Goal: Task Accomplishment & Management: Use online tool/utility

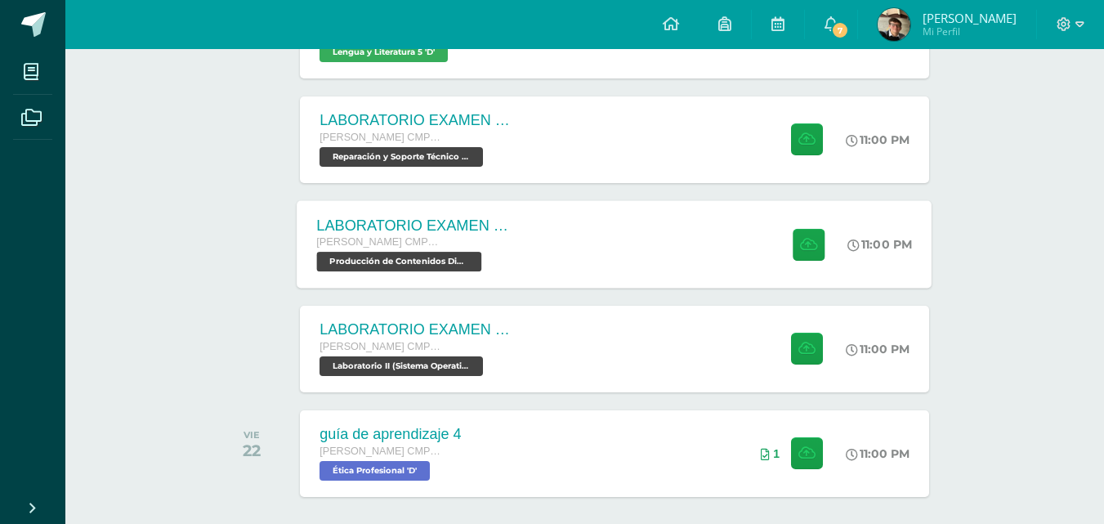
scroll to position [531, 0]
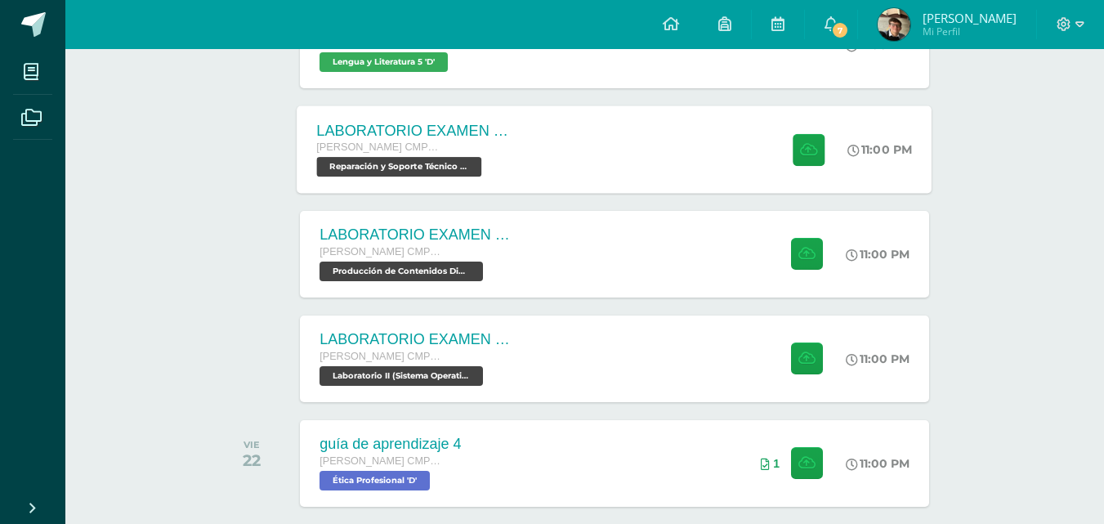
click at [561, 155] on div "LABORATORIO EXAMEN DE UNIDAD Quinto Bachillerato CMP Bachillerato en CCLL con O…" at bounding box center [615, 148] width 635 height 87
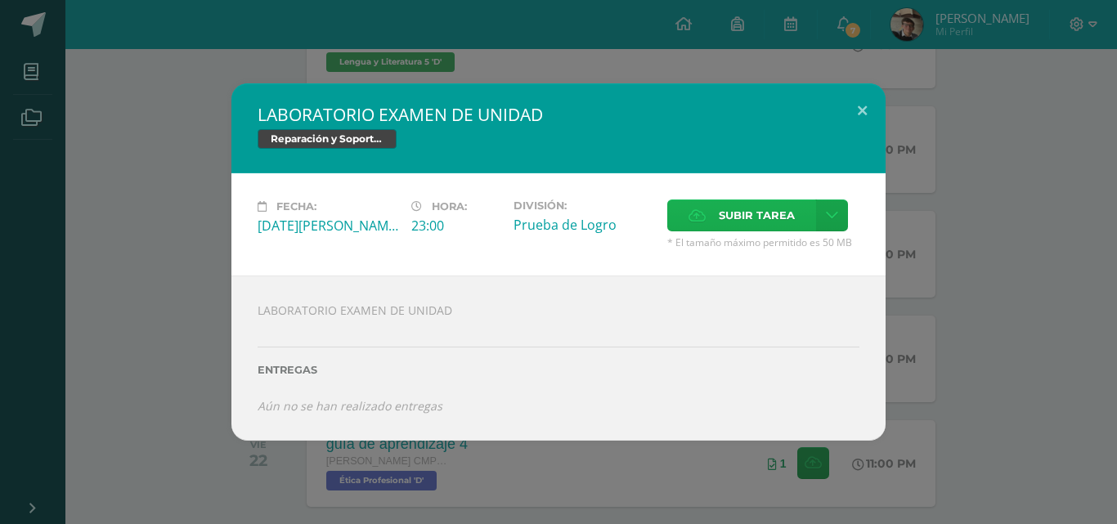
click at [768, 213] on span "Subir tarea" at bounding box center [757, 215] width 76 height 30
click at [0, 0] on input "Subir tarea" at bounding box center [0, 0] width 0 height 0
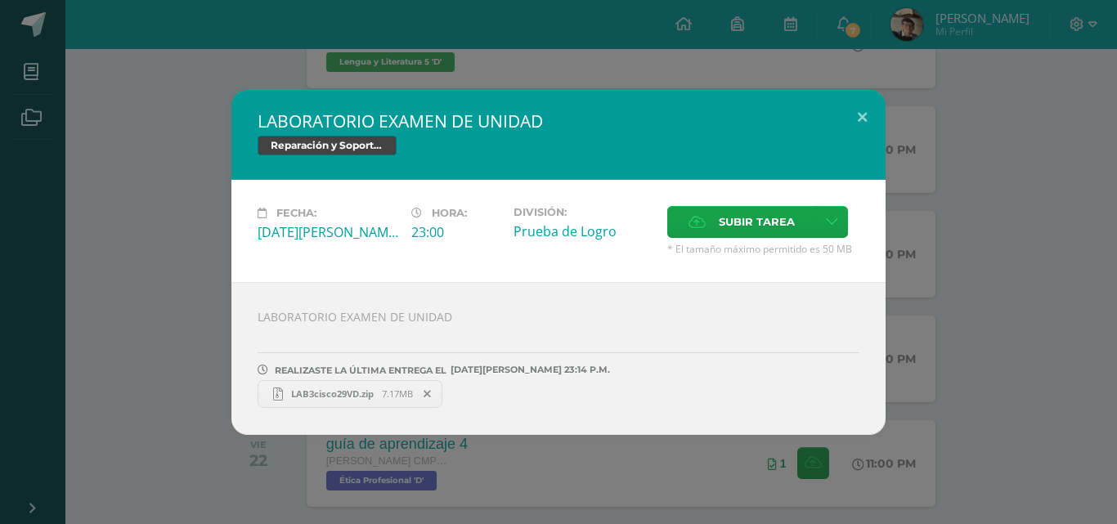
click at [137, 260] on div "LABORATORIO EXAMEN DE UNIDAD Reparación y Soporte Técnico CISCO Fecha: Viernes …" at bounding box center [559, 262] width 1104 height 345
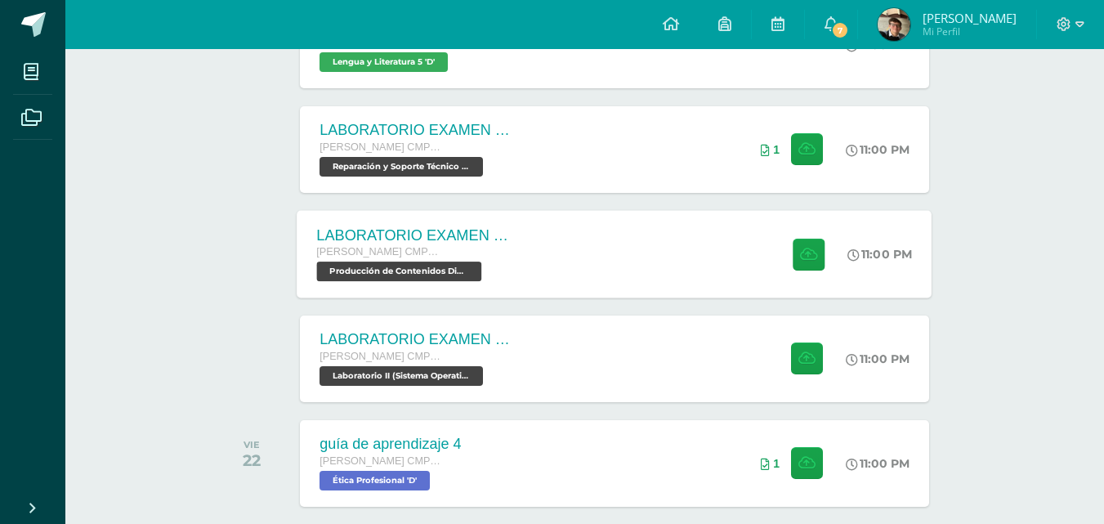
click at [447, 237] on div "LABORATORIO EXAMEN DE UNIDAD" at bounding box center [416, 234] width 198 height 17
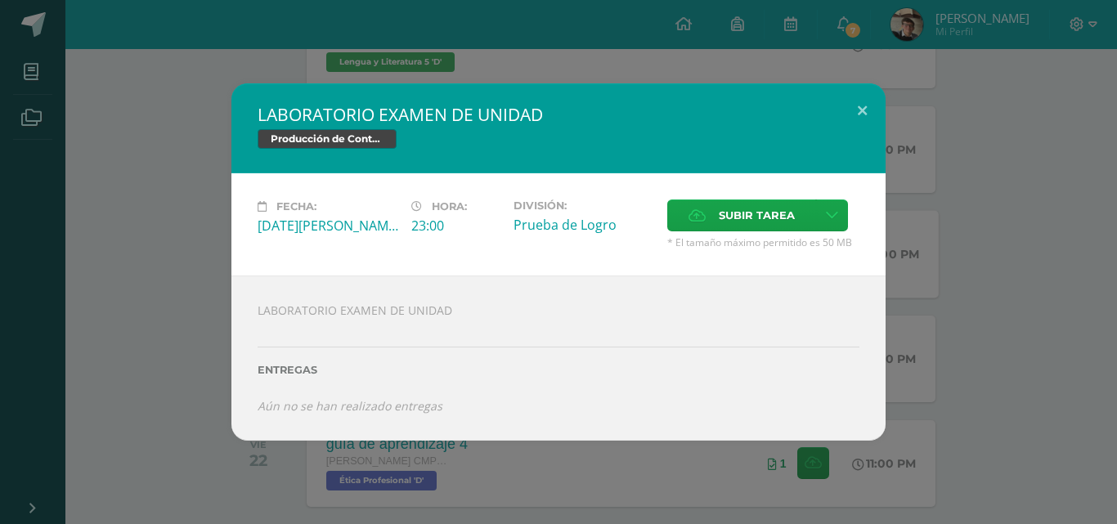
click at [198, 322] on div "LABORATORIO EXAMEN DE UNIDAD Producción de Contenidos Digitales Fecha: Viernes …" at bounding box center [559, 261] width 1104 height 357
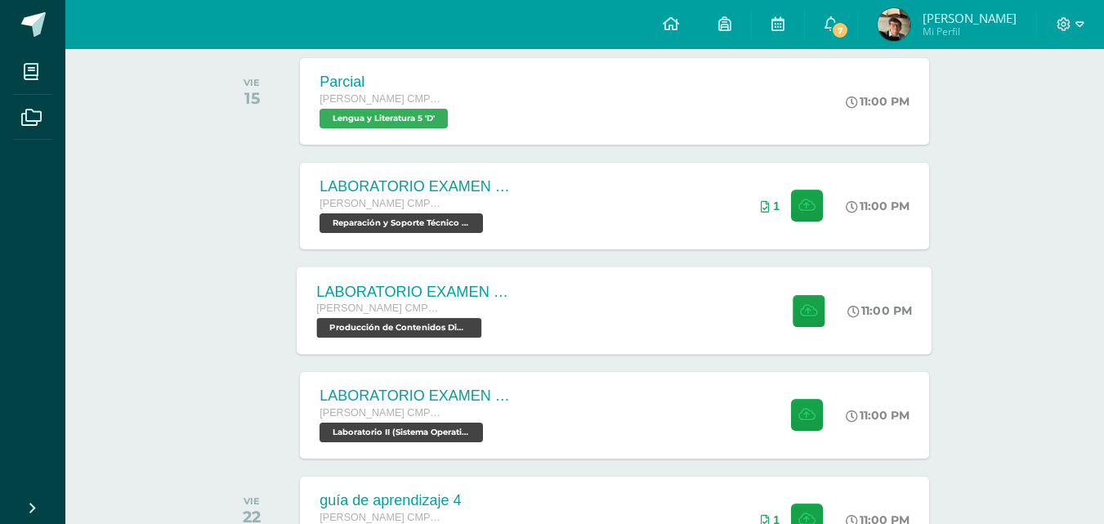
scroll to position [473, 0]
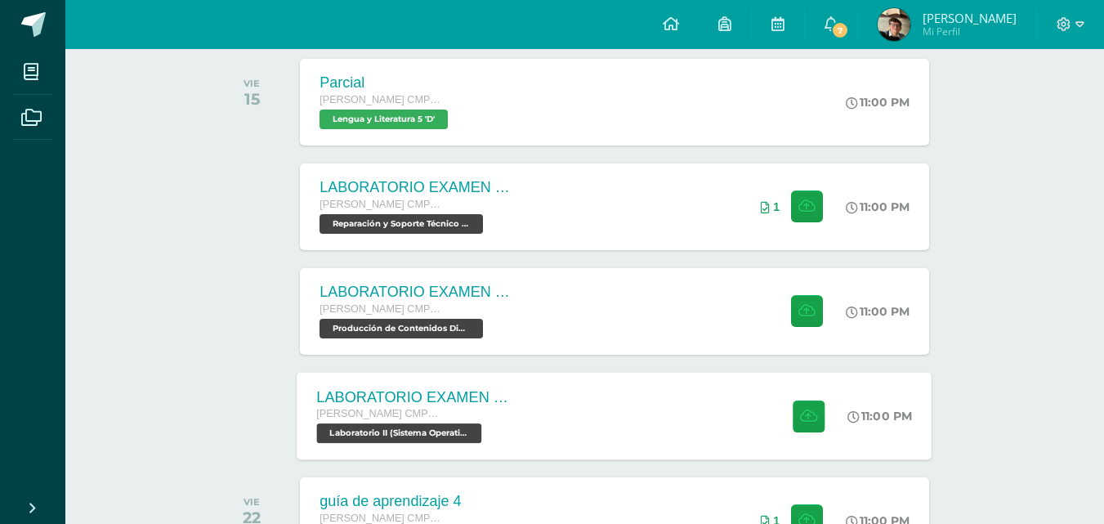
click at [420, 391] on div "LABORATORIO EXAMEN DE UNIDAD" at bounding box center [416, 396] width 198 height 17
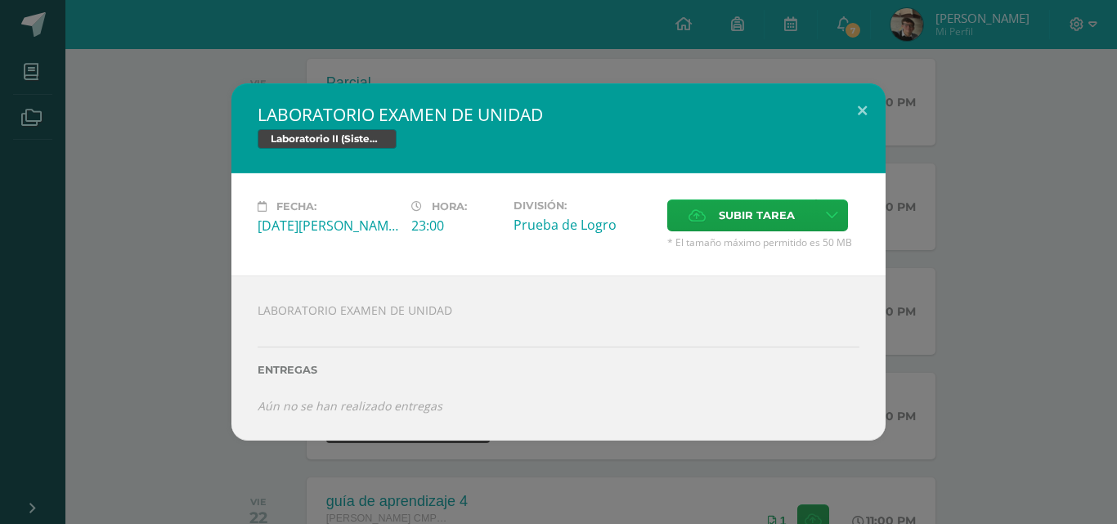
click at [164, 240] on div "LABORATORIO EXAMEN DE UNIDAD Laboratorio II (Sistema Operativo Macintoch) Fecha…" at bounding box center [559, 261] width 1104 height 357
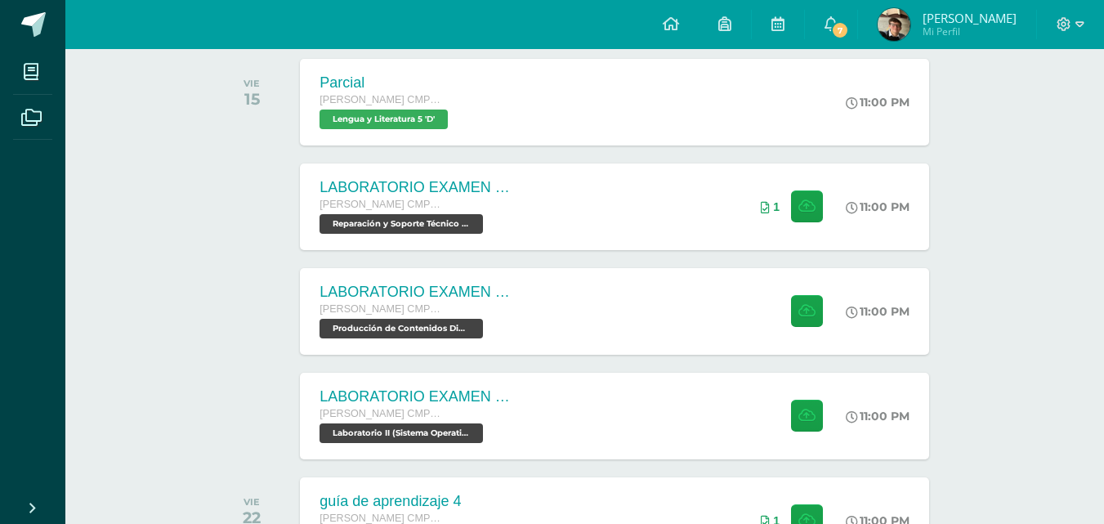
click at [221, 322] on div at bounding box center [256, 311] width 83 height 87
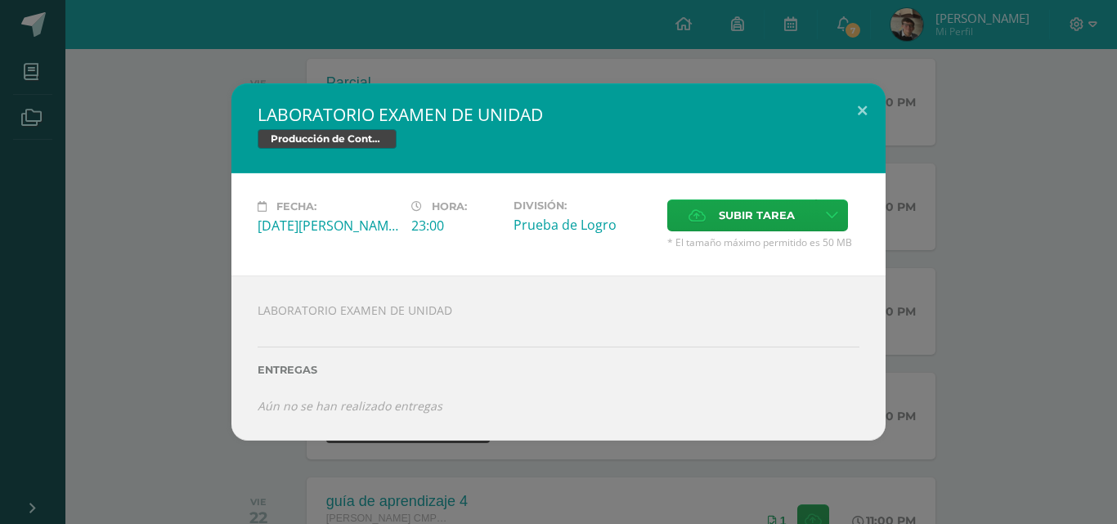
click at [843, 29] on div "LABORATORIO EXAMEN DE UNIDAD Producción de Contenidos Digitales Fecha: Viernes …" at bounding box center [558, 262] width 1117 height 524
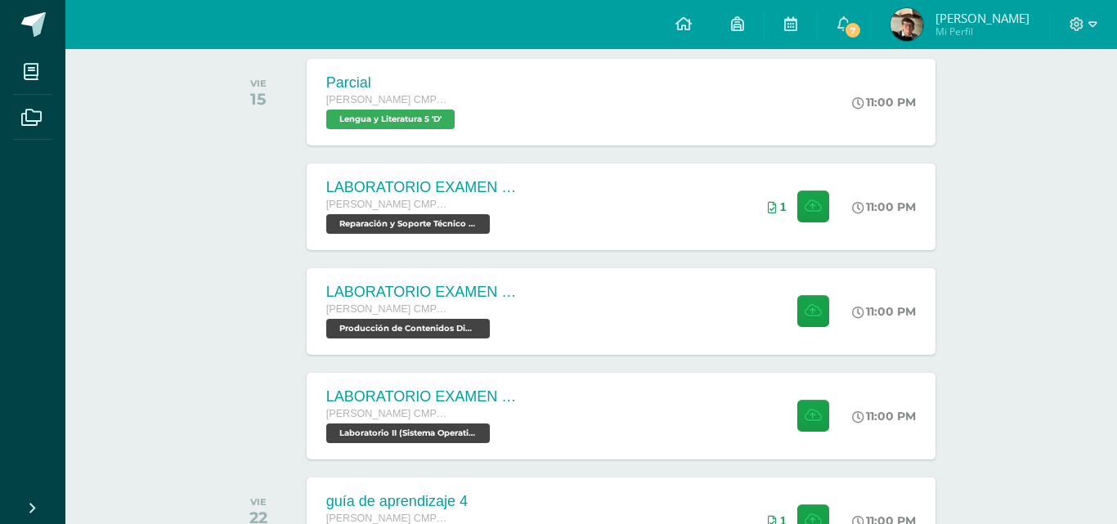
click at [862, 27] on div "LABORATORIO EXAMEN DE UNIDAD Producción de Contenidos Digitales Fecha: Viernes …" at bounding box center [558, 262] width 1117 height 524
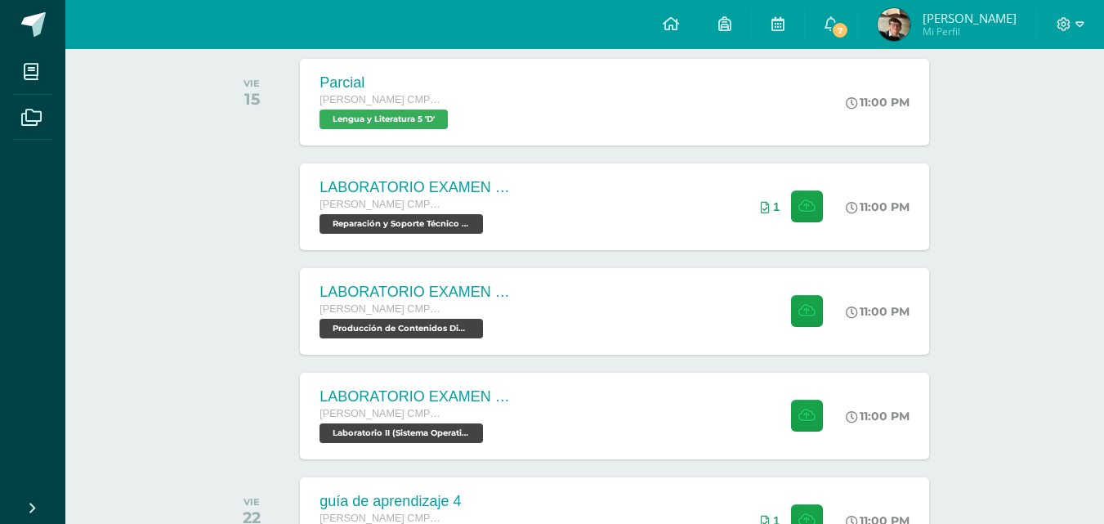
click at [849, 27] on span "7" at bounding box center [840, 30] width 18 height 18
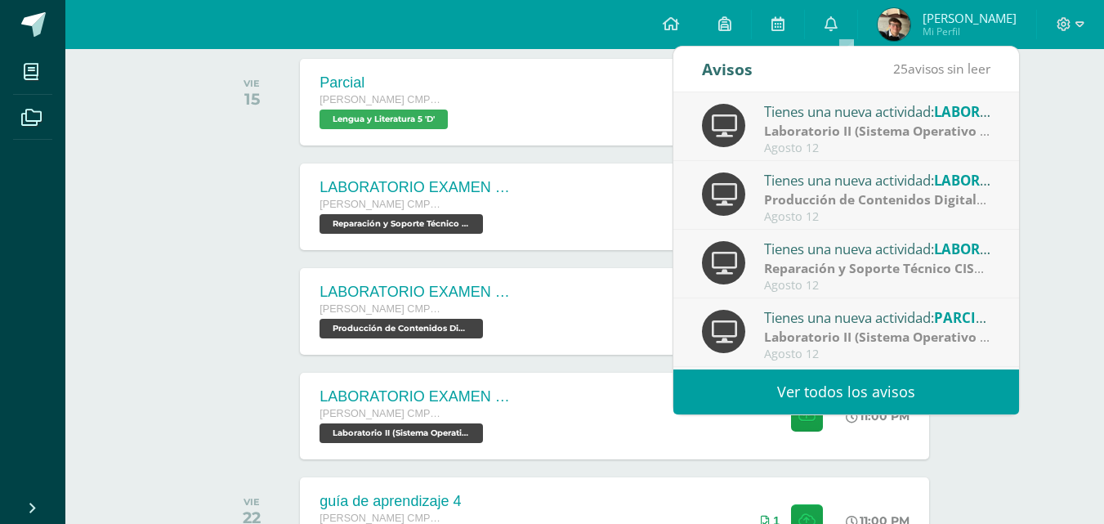
click at [843, 376] on link "Ver todos los avisos" at bounding box center [847, 392] width 346 height 45
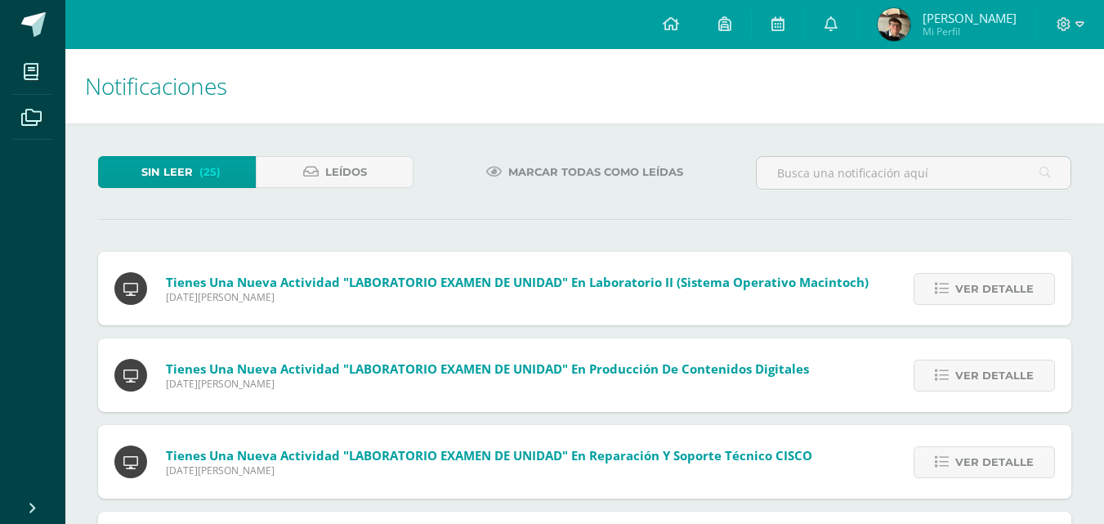
click at [508, 161] on span "Marcar todas como leídas" at bounding box center [595, 172] width 175 height 30
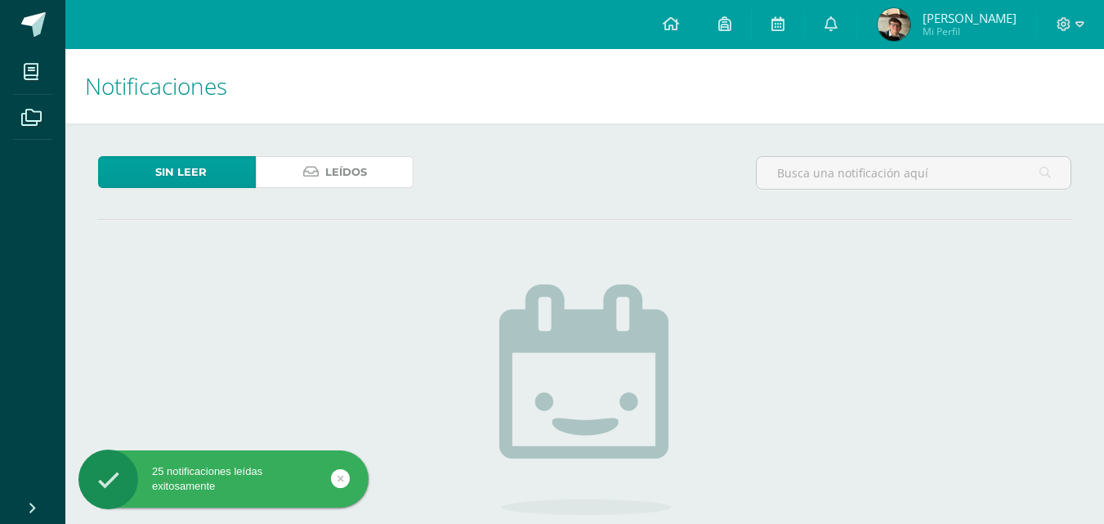
click at [333, 173] on span "Leídos" at bounding box center [346, 172] width 42 height 30
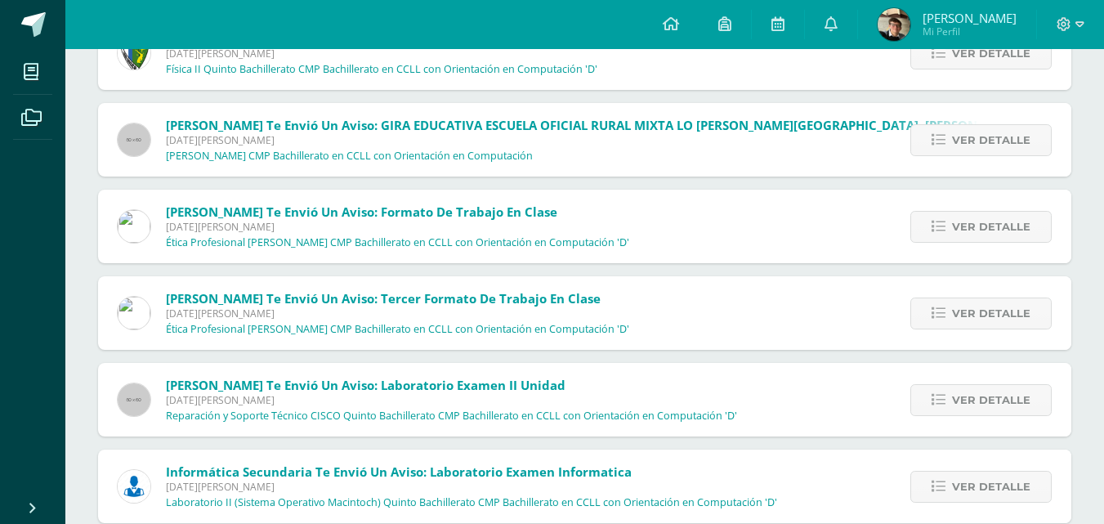
scroll to position [1190, 0]
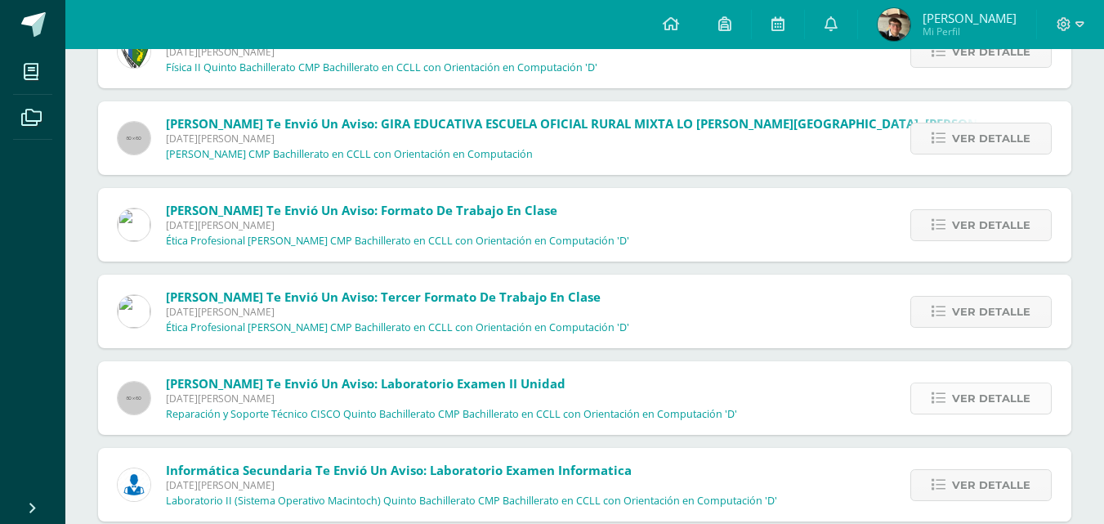
click at [957, 397] on span "Ver detalle" at bounding box center [991, 398] width 78 height 30
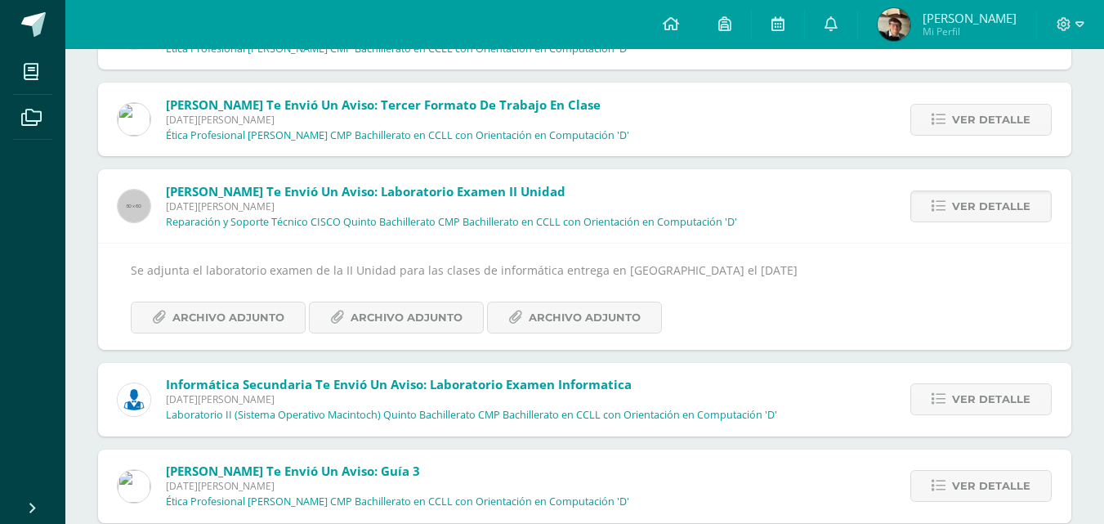
scroll to position [1400, 0]
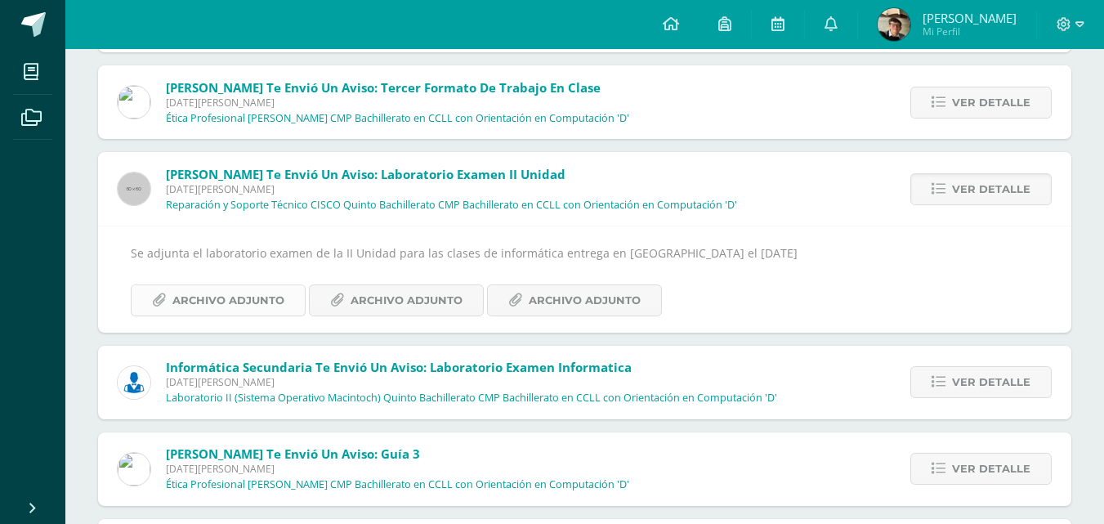
click at [286, 294] on link "Archivo Adjunto" at bounding box center [218, 300] width 175 height 32
click at [422, 294] on span "Archivo Adjunto" at bounding box center [407, 300] width 112 height 30
click at [542, 312] on span "Archivo Adjunto" at bounding box center [585, 300] width 112 height 30
